Goal: Information Seeking & Learning: Learn about a topic

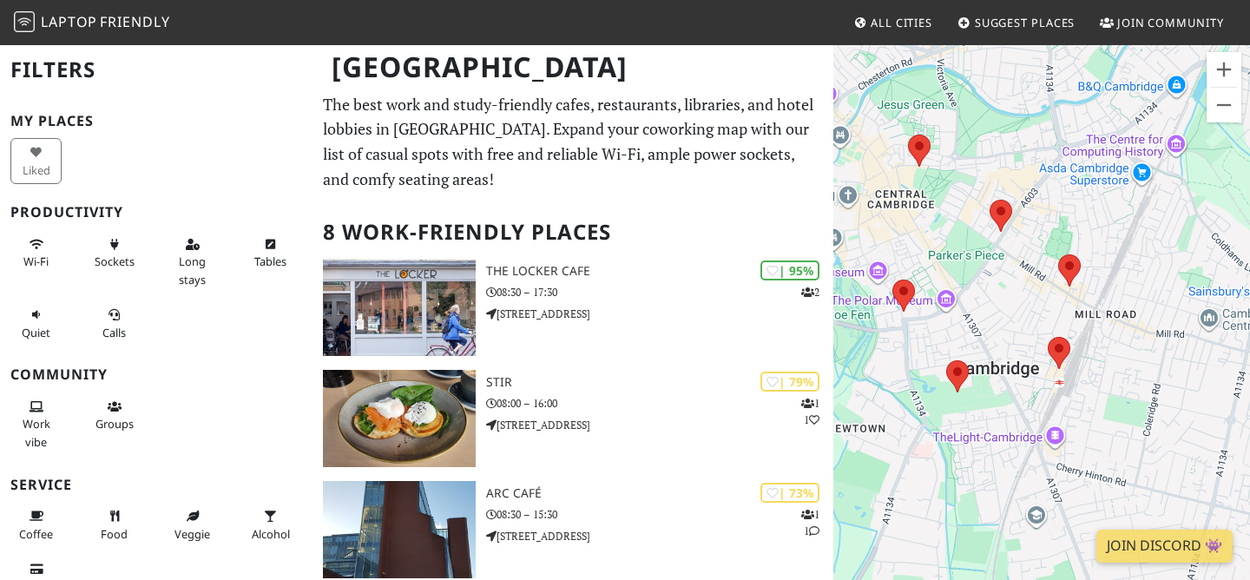
drag, startPoint x: 1021, startPoint y: 318, endPoint x: 897, endPoint y: 188, distance: 179.3
click at [897, 188] on div at bounding box center [1041, 333] width 417 height 580
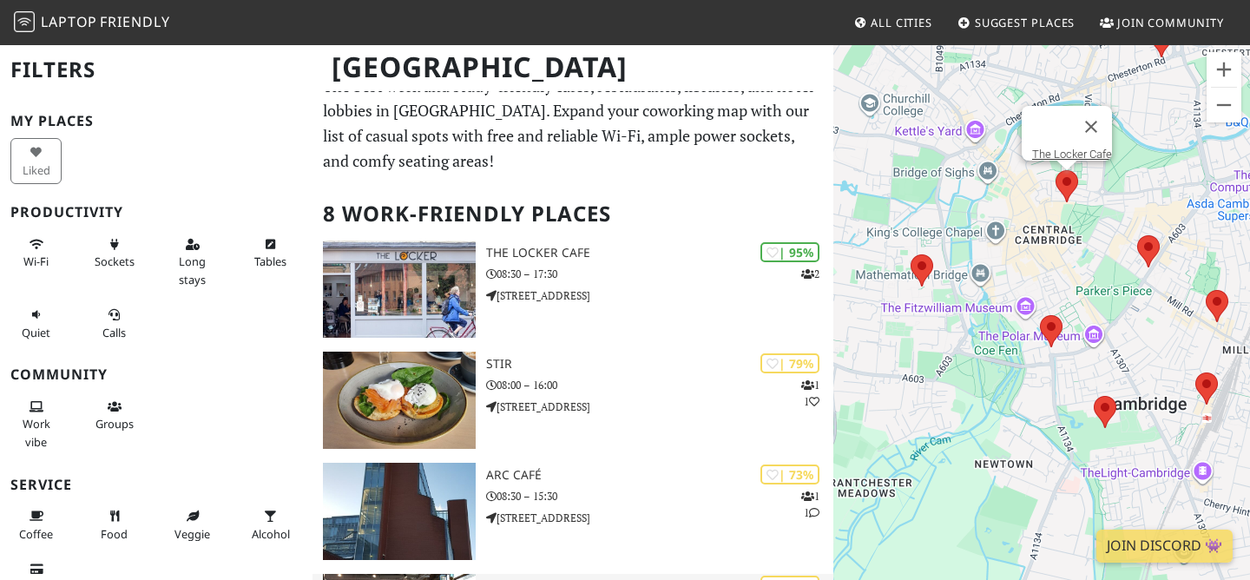
scroll to position [16, 0]
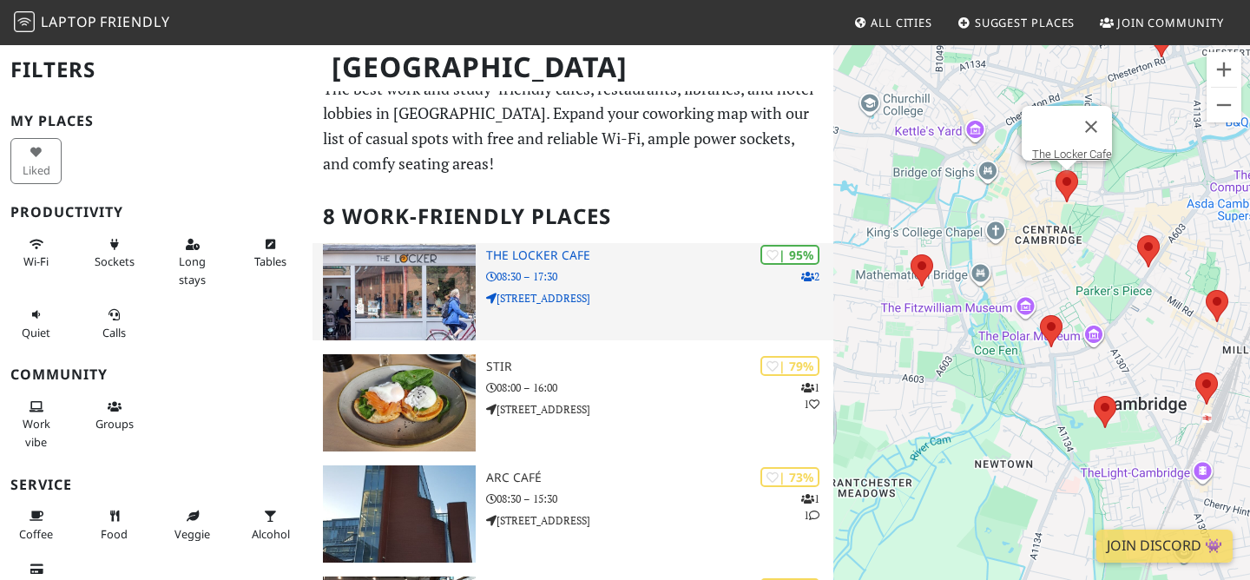
click at [574, 252] on h3 "The Locker Cafe" at bounding box center [659, 255] width 347 height 15
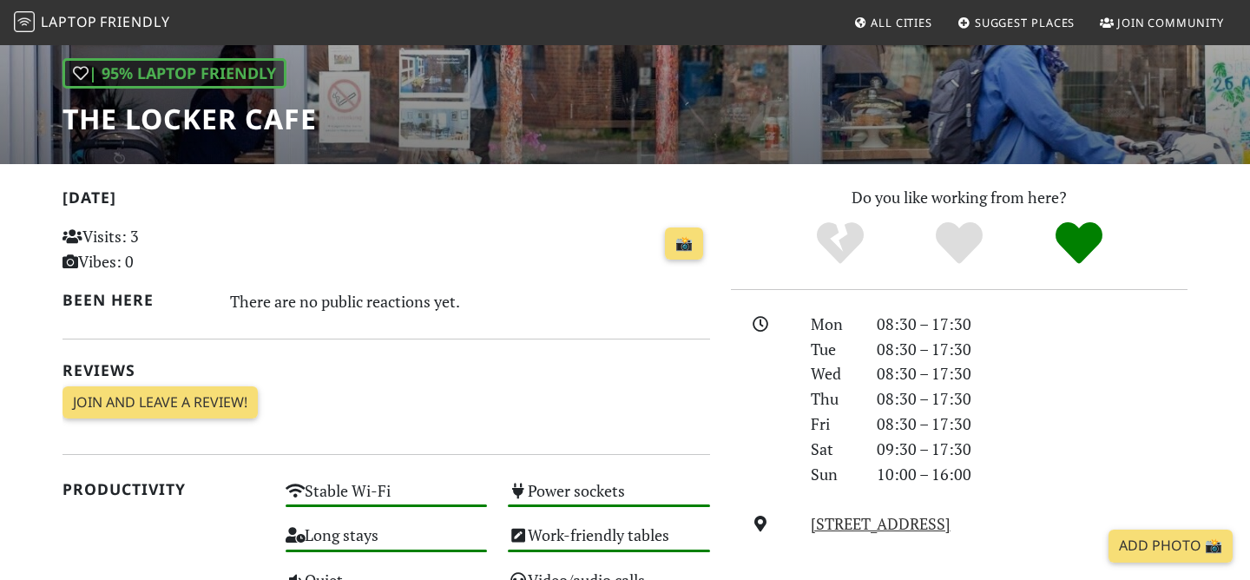
scroll to position [238, 0]
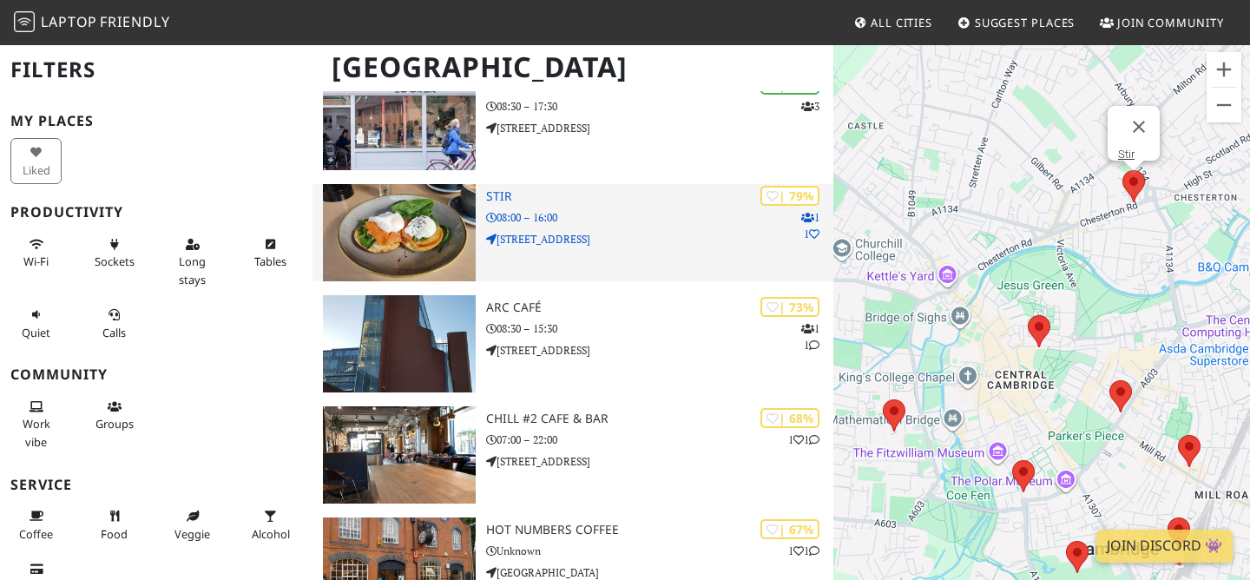
scroll to position [208, 0]
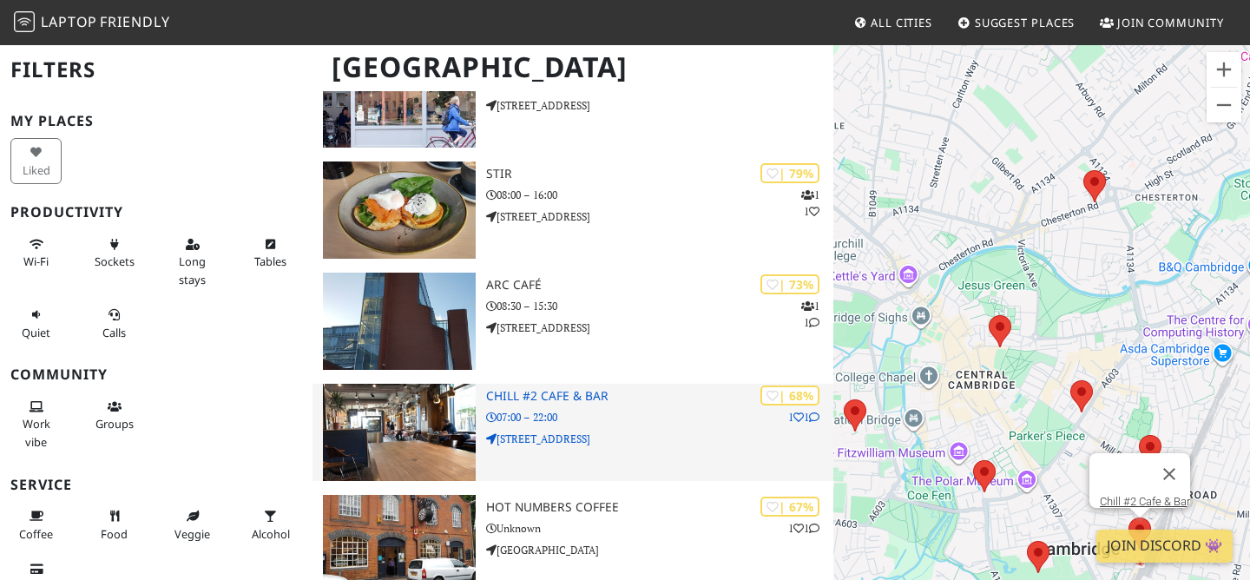
click at [513, 398] on h3 "Chill #2 Cafe & Bar" at bounding box center [659, 396] width 347 height 15
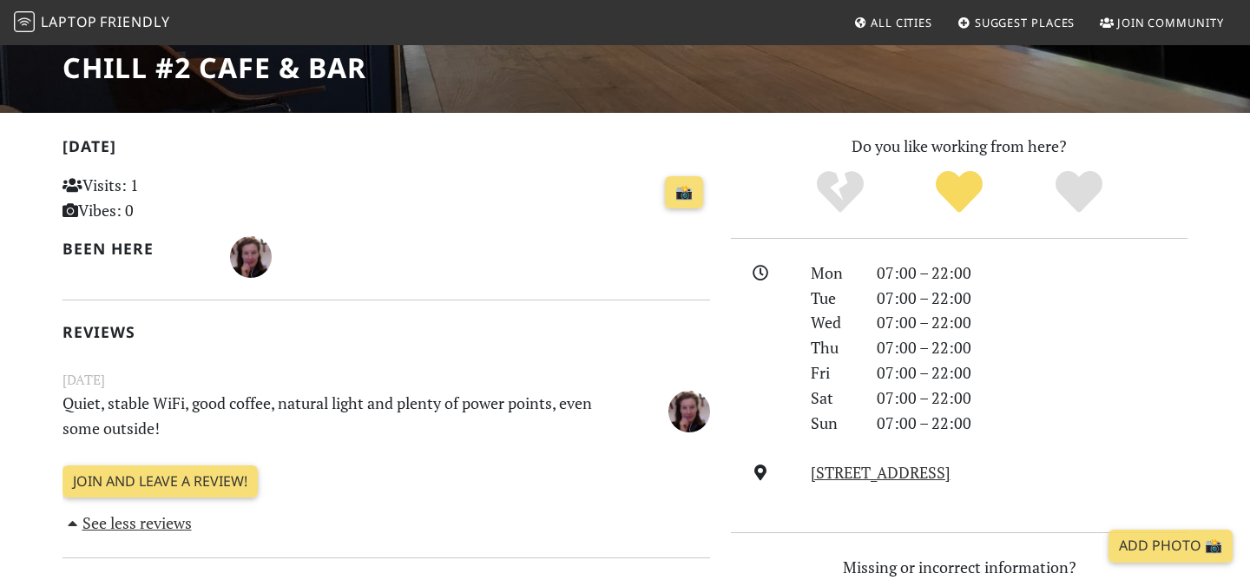
scroll to position [289, 0]
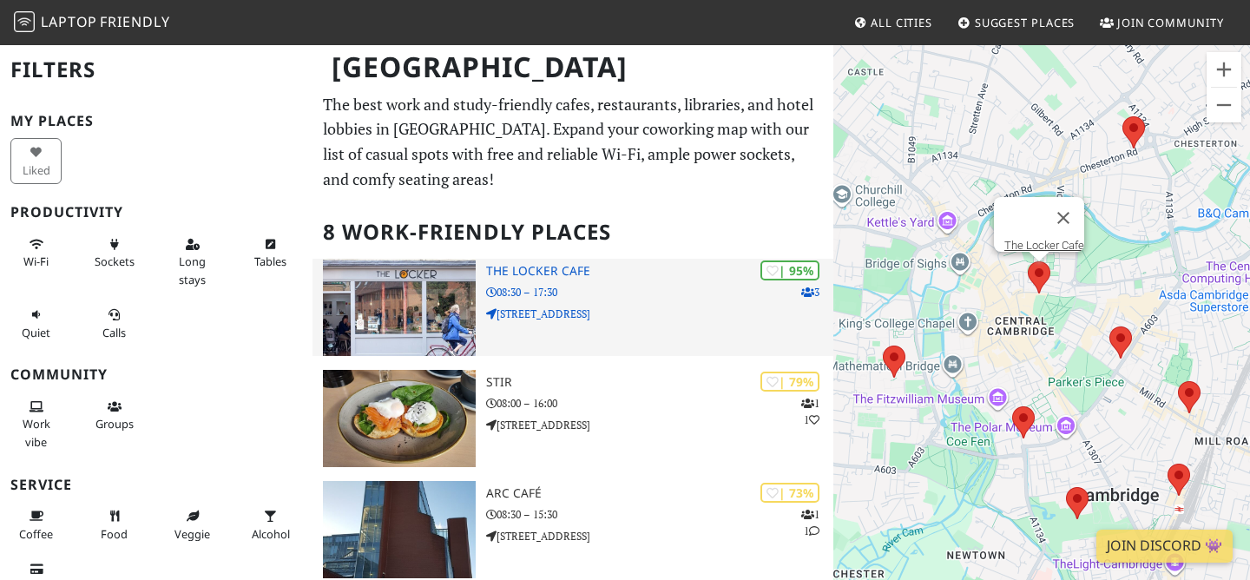
click at [507, 276] on h3 "The Locker Cafe" at bounding box center [659, 271] width 347 height 15
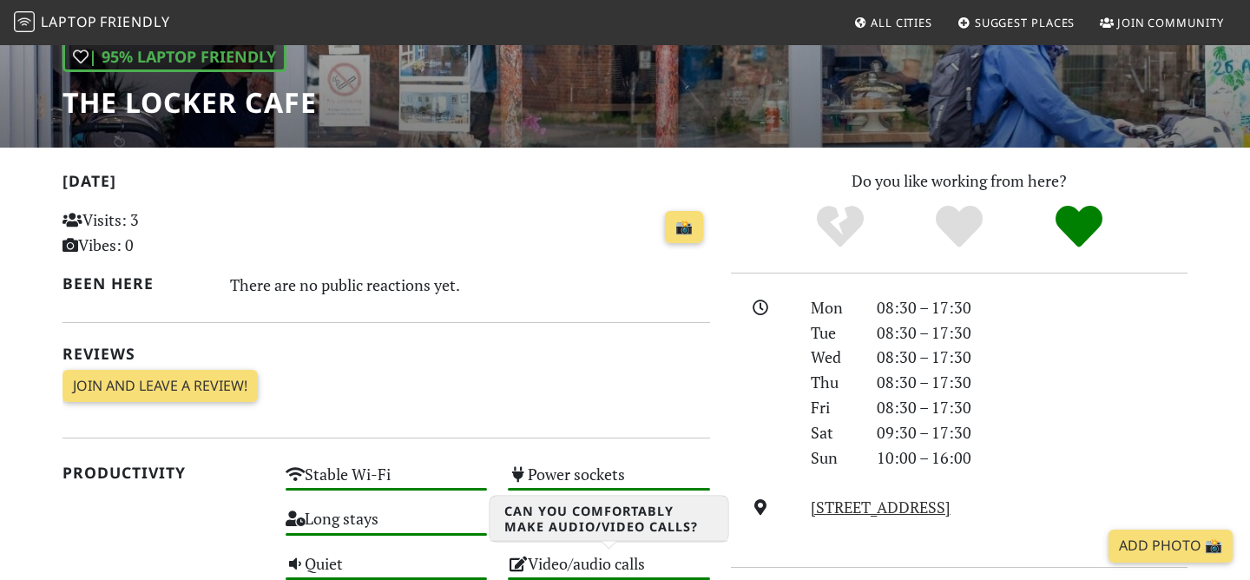
scroll to position [254, 0]
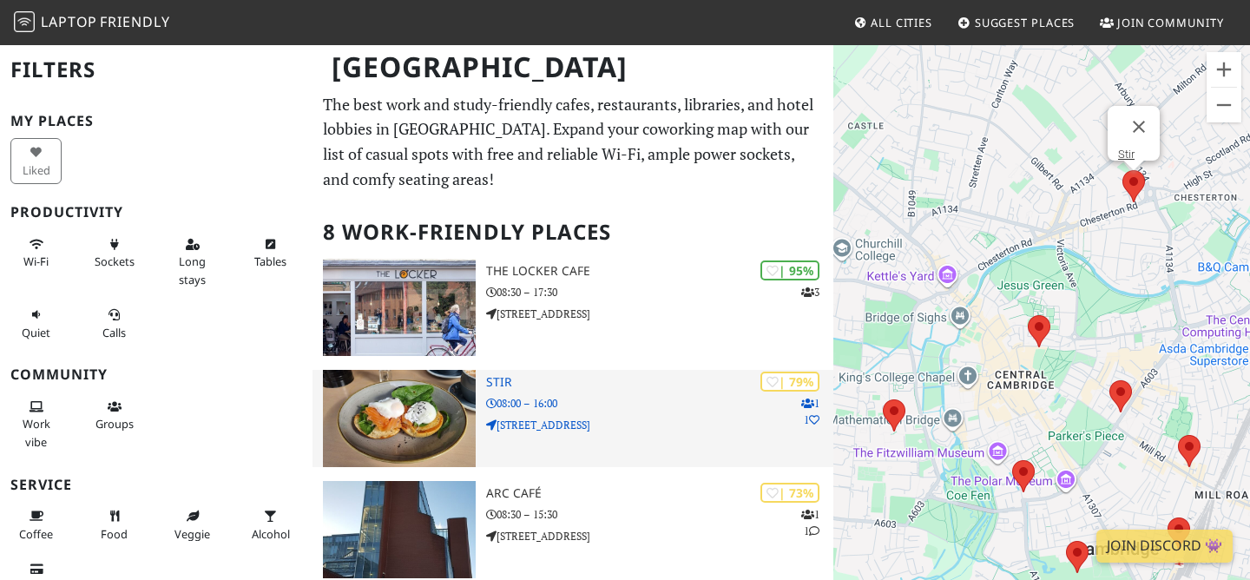
click at [500, 382] on h3 "Stir" at bounding box center [659, 382] width 347 height 15
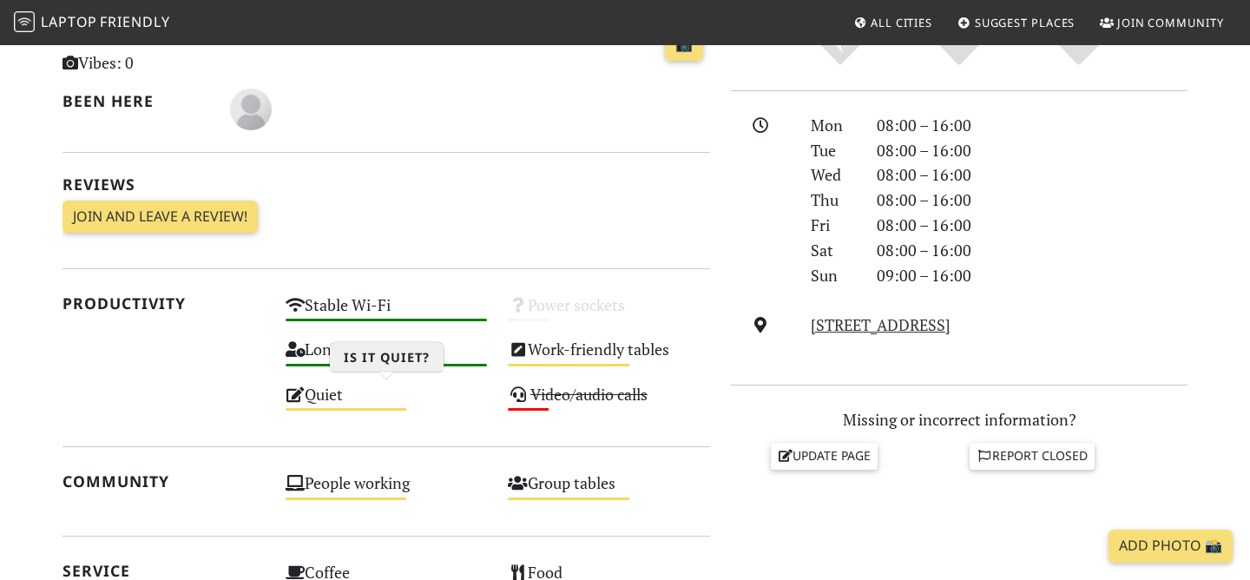
scroll to position [442, 0]
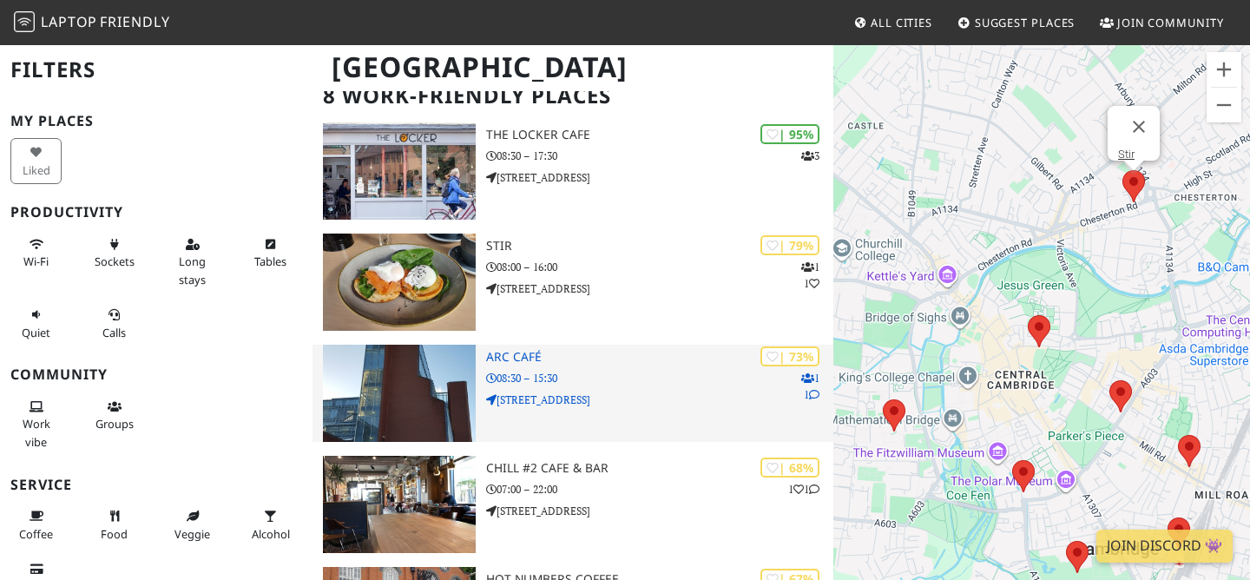
scroll to position [138, 0]
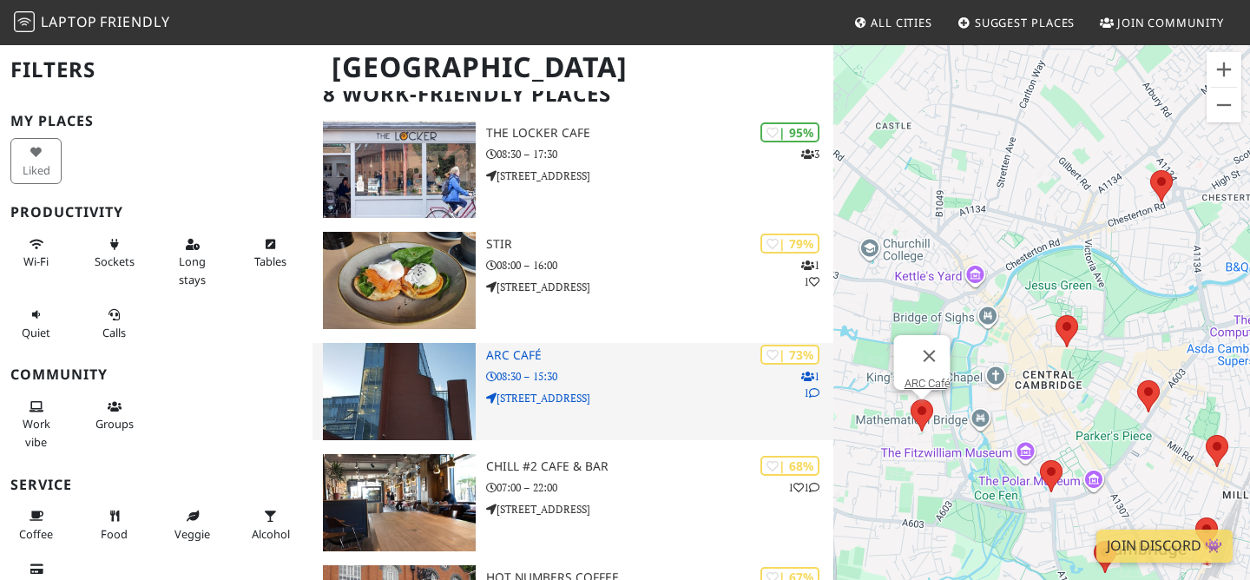
click at [414, 395] on img at bounding box center [399, 391] width 153 height 97
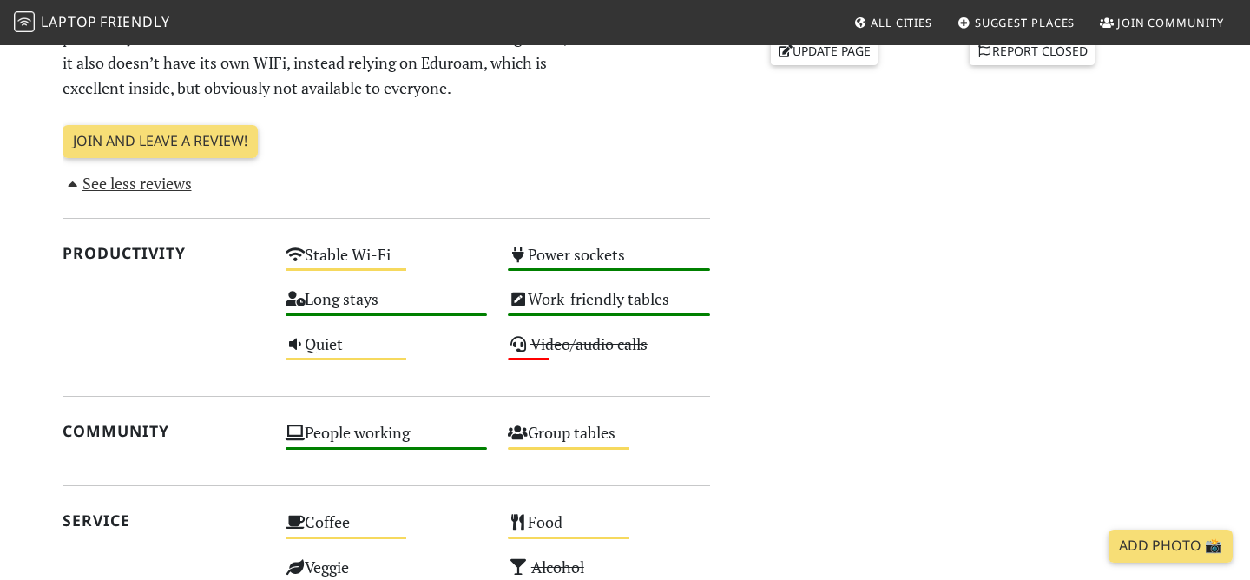
scroll to position [849, 0]
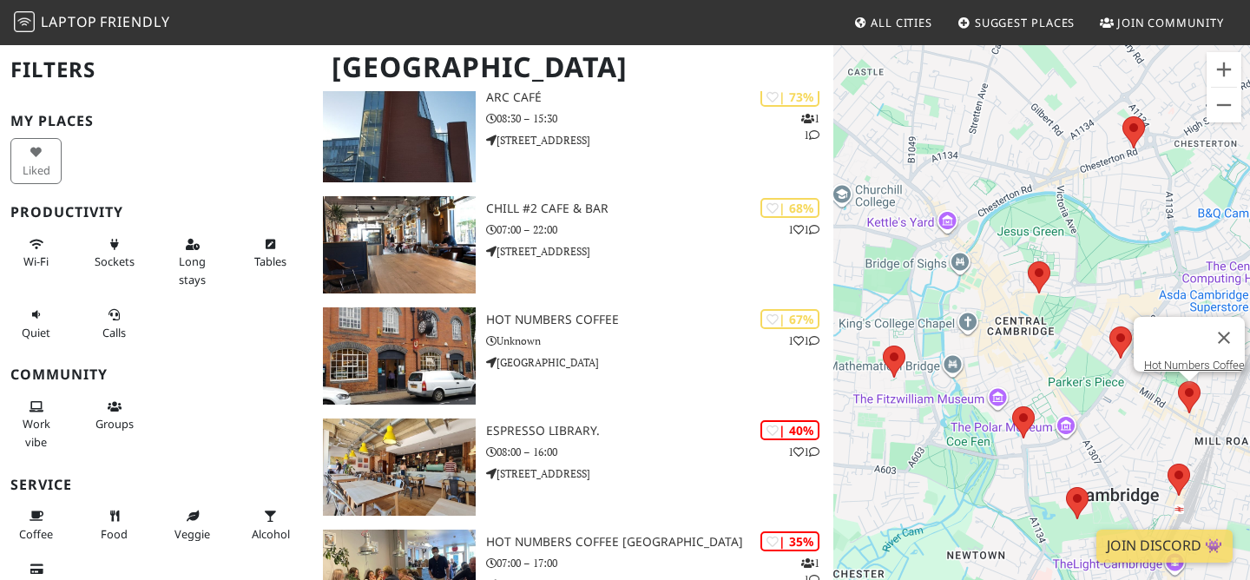
scroll to position [427, 0]
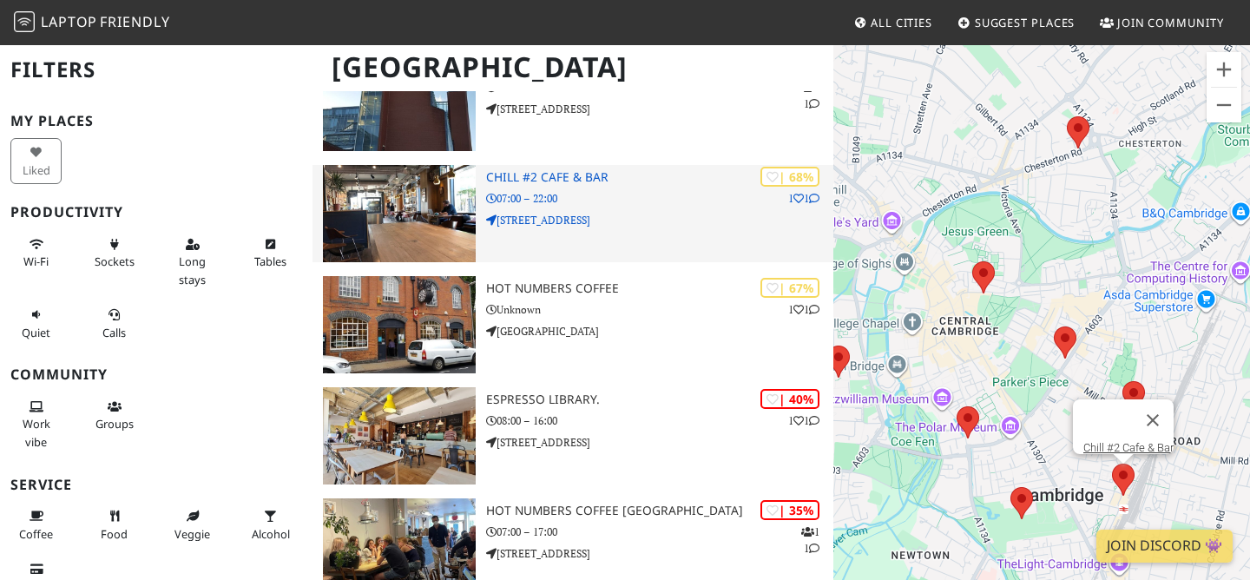
click at [412, 186] on img at bounding box center [399, 213] width 153 height 97
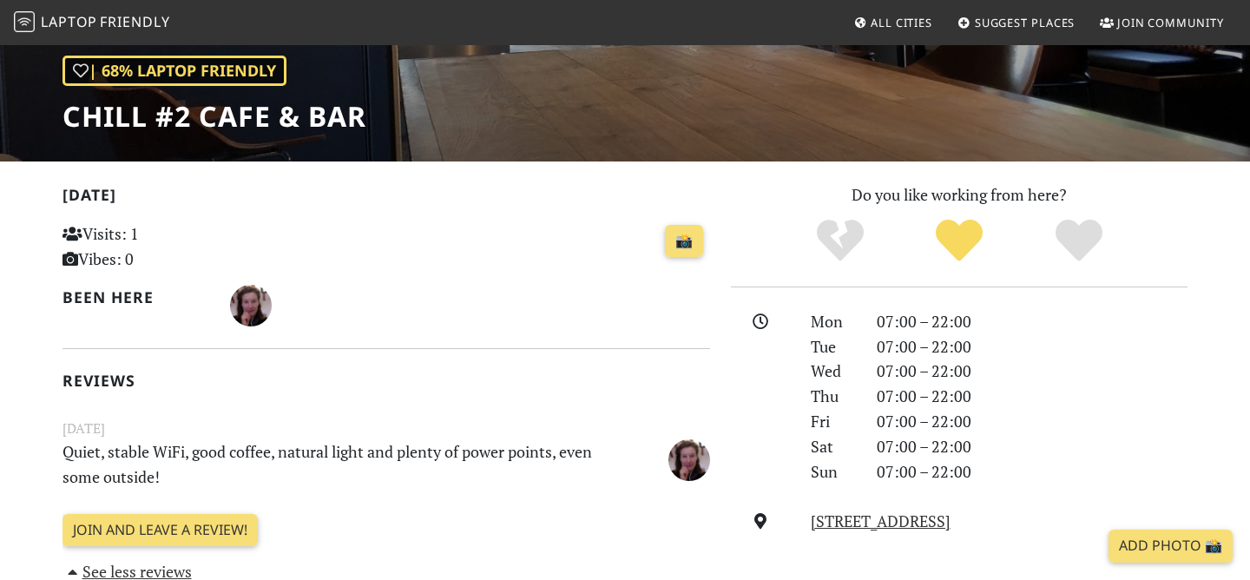
scroll to position [233, 0]
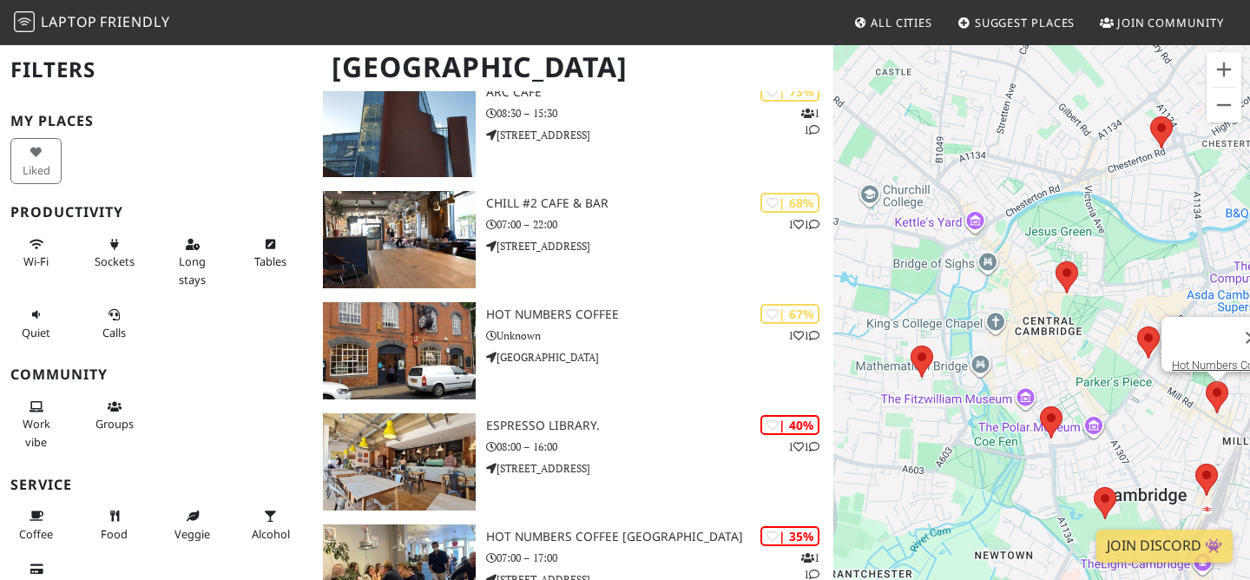
scroll to position [405, 0]
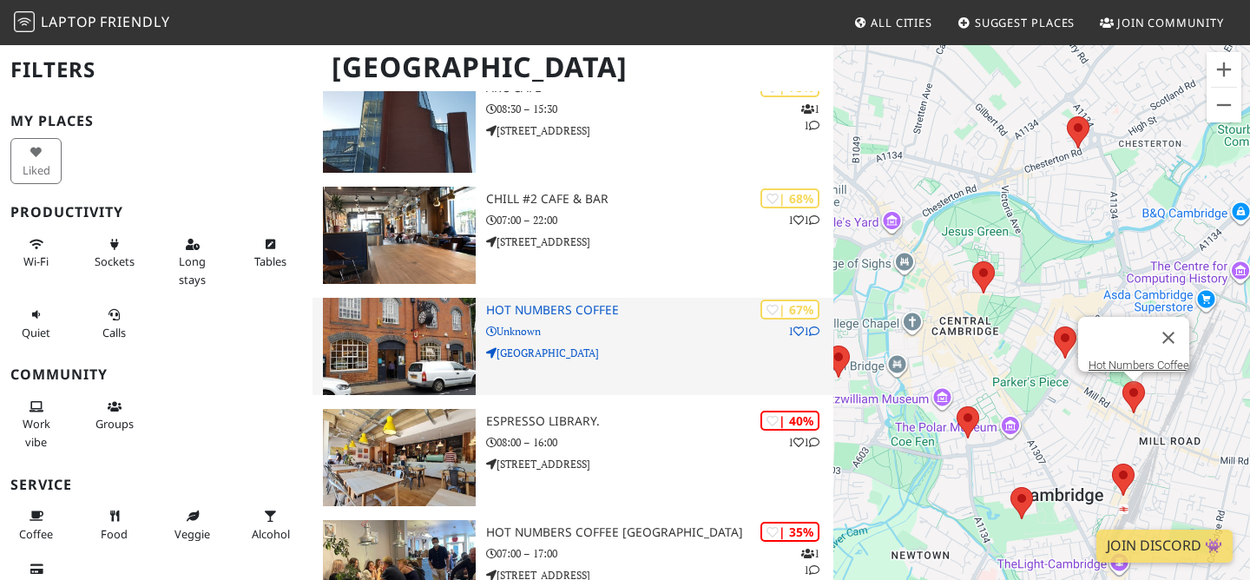
click at [436, 339] on img at bounding box center [399, 346] width 153 height 97
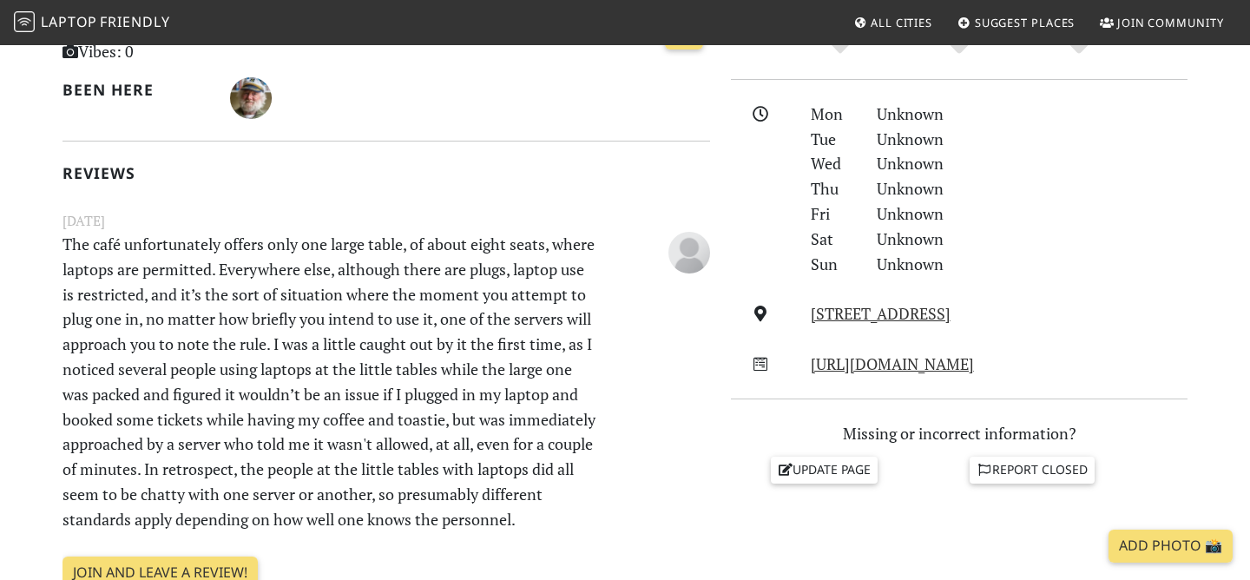
scroll to position [448, 0]
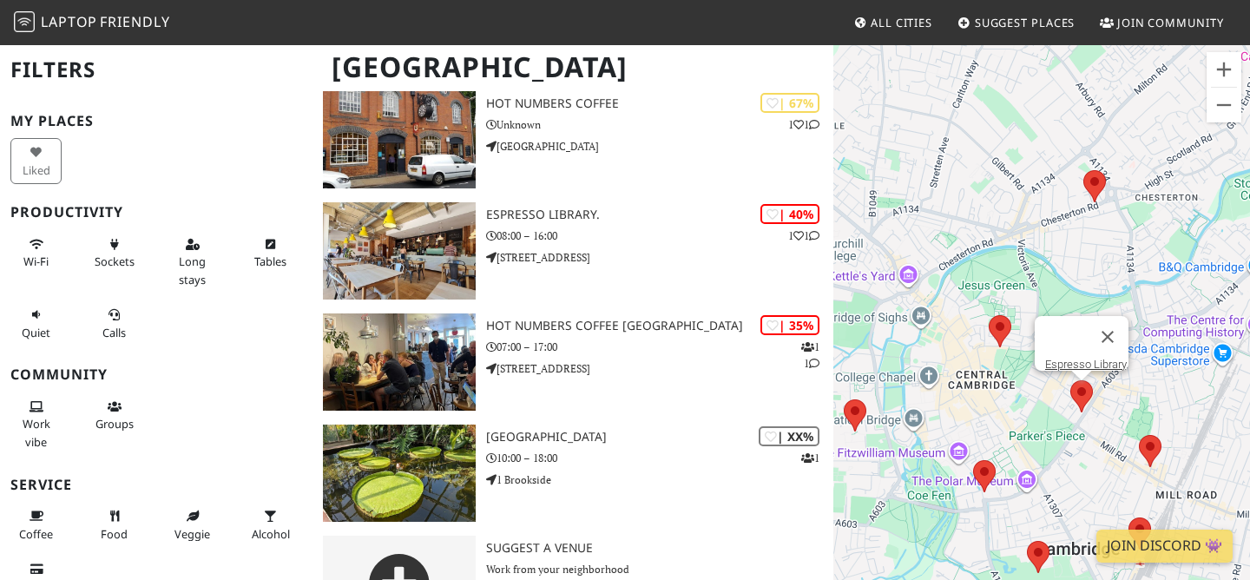
scroll to position [615, 0]
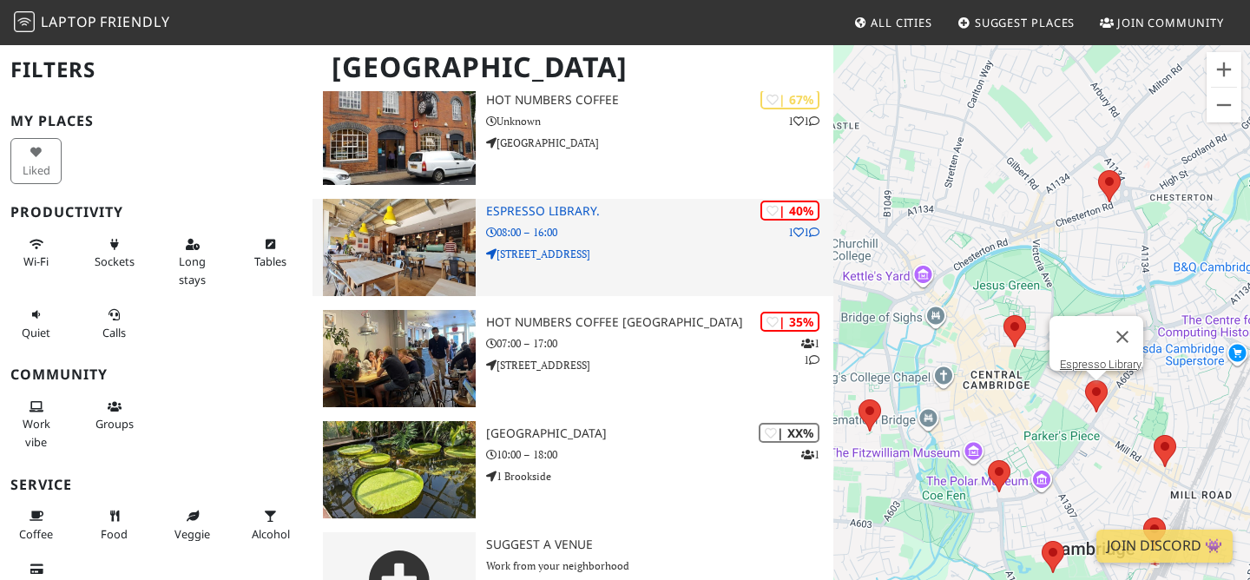
click at [425, 251] on img at bounding box center [399, 247] width 153 height 97
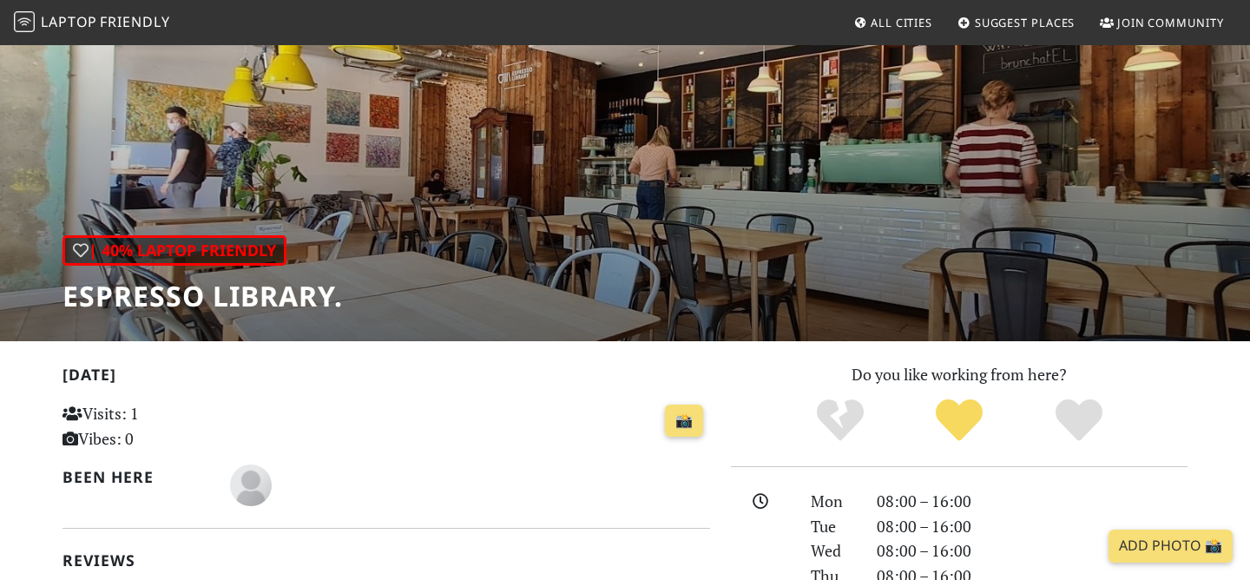
scroll to position [59, 0]
